Goal: Find specific page/section: Find specific page/section

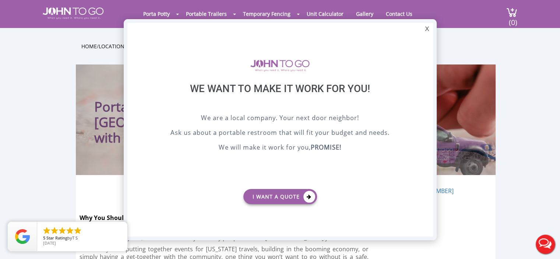
click at [175, 14] on div at bounding box center [280, 129] width 560 height 259
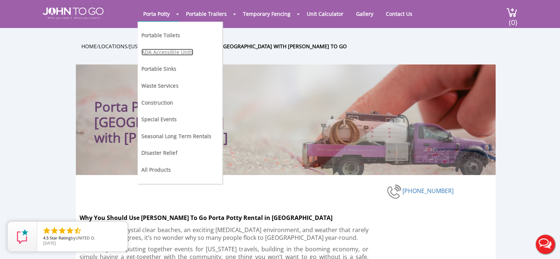
click at [163, 52] on link "ADA Accessible Units" at bounding box center [167, 52] width 52 height 7
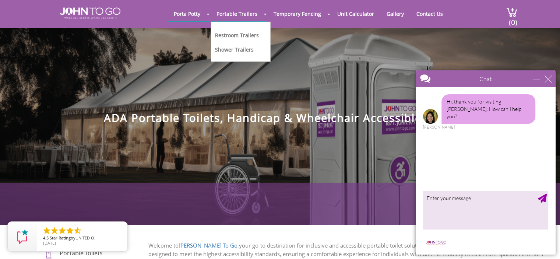
click at [245, 39] on li "Restroom Trailers" at bounding box center [237, 37] width 44 height 14
click at [245, 37] on link "Restroom Trailers" at bounding box center [237, 35] width 44 height 7
